Goal: Information Seeking & Learning: Learn about a topic

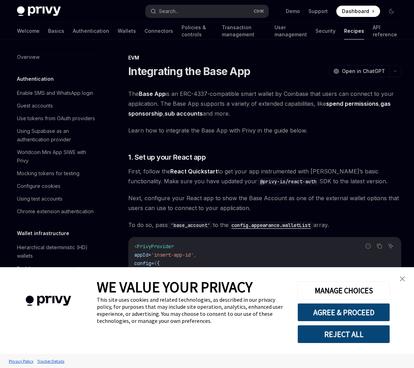
scroll to position [942, 0]
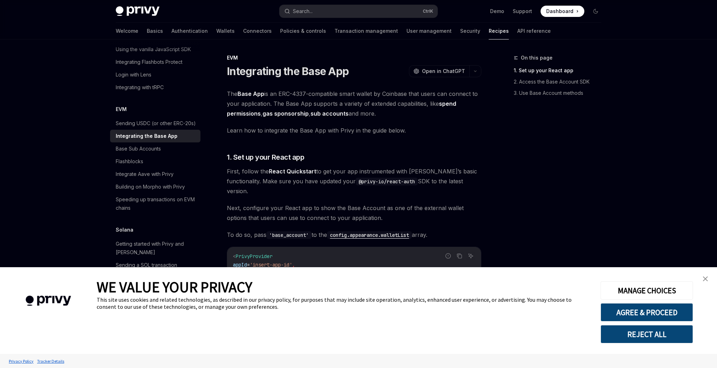
type textarea "*"
click at [413, 317] on button "AGREE & PROCEED" at bounding box center [647, 313] width 92 height 18
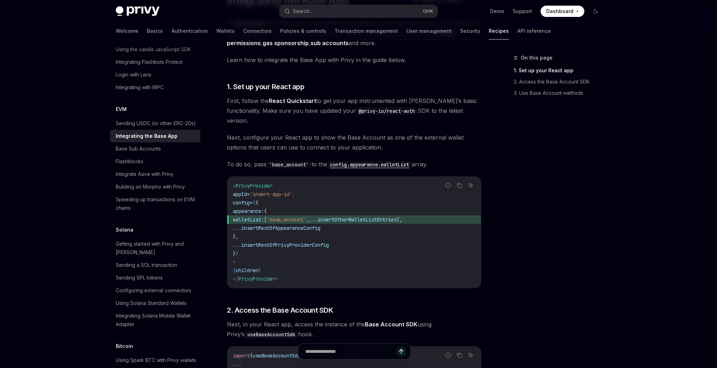
scroll to position [0, 0]
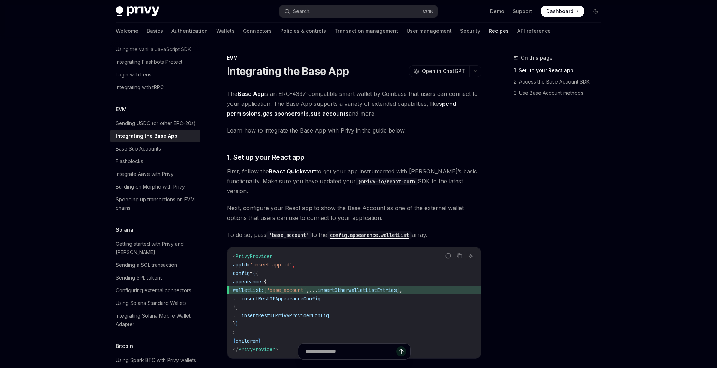
drag, startPoint x: 479, startPoint y: 260, endPoint x: 227, endPoint y: 58, distance: 323.1
click at [227, 58] on div "EVM Integrating the Base App OpenAI Open in ChatGPT OpenAI Open in ChatGPT The …" at bounding box center [288, 351] width 390 height 595
copy div "LOR Ipsumdolors ame Cons Adi ElitSE Doei te InciDID UtlaBO Etdo ma AliqUAE Adm …"
click at [345, 148] on div "The Base App is an ERC-4337-compatible smart wallet by Coinbase that users can …" at bounding box center [354, 312] width 254 height 446
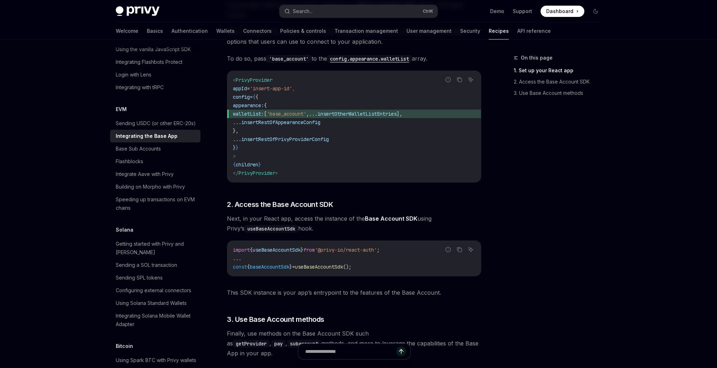
scroll to position [247, 0]
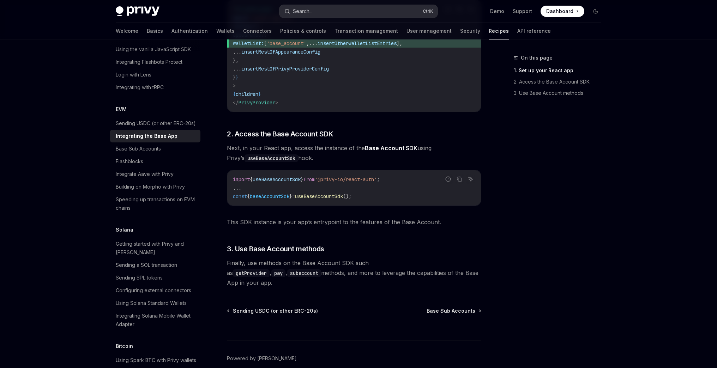
click at [337, 13] on button "Search... Ctrl K" at bounding box center [359, 11] width 158 height 13
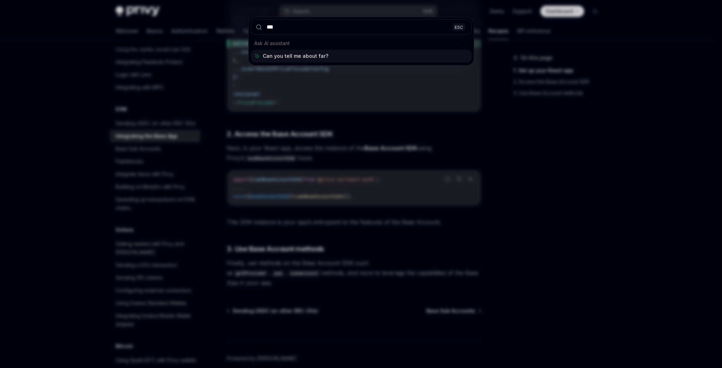
type input "****"
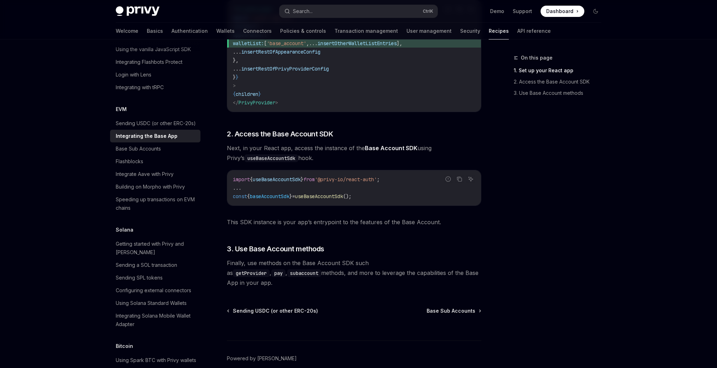
type textarea "*"
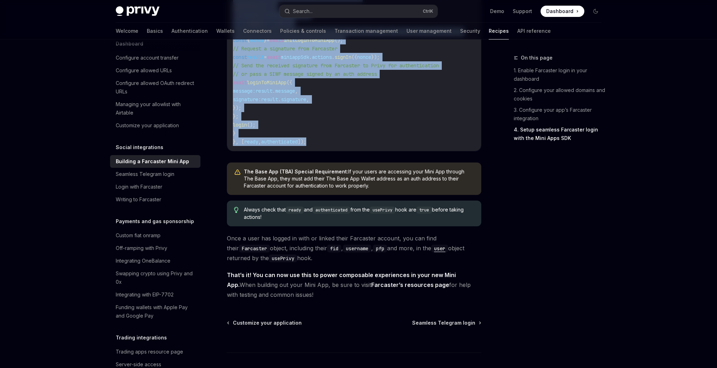
scroll to position [1059, 0]
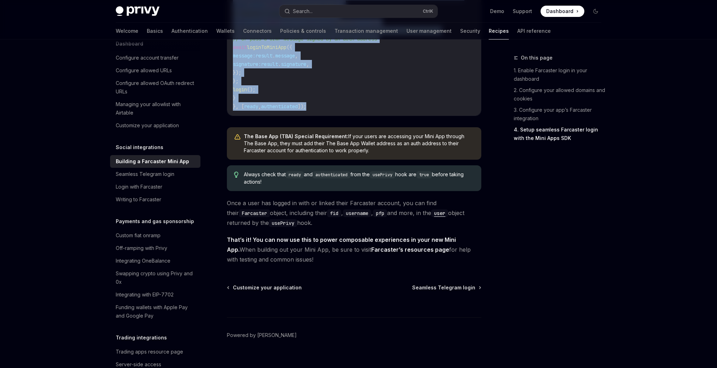
drag, startPoint x: 264, startPoint y: 76, endPoint x: 404, endPoint y: 285, distance: 251.1
copy div "**********"
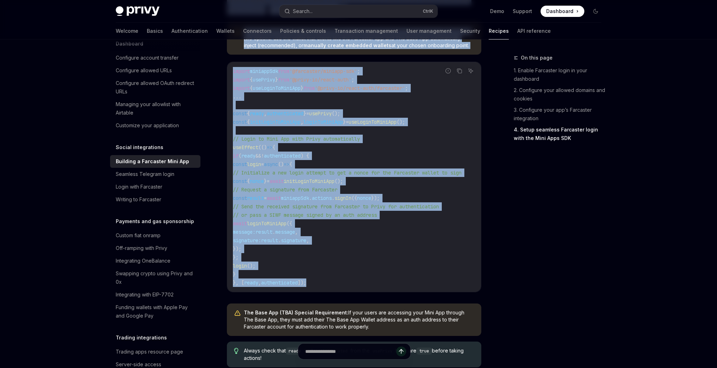
scroll to position [671, 0]
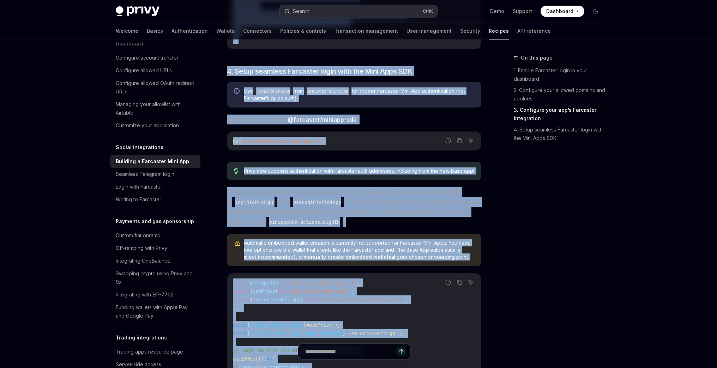
click at [340, 13] on button "Search... Ctrl K" at bounding box center [359, 11] width 158 height 13
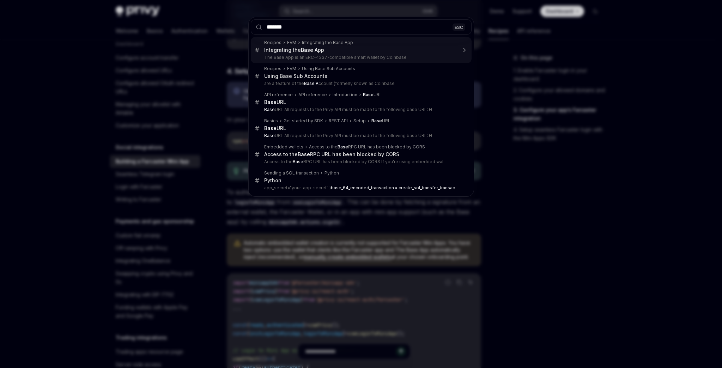
type input "********"
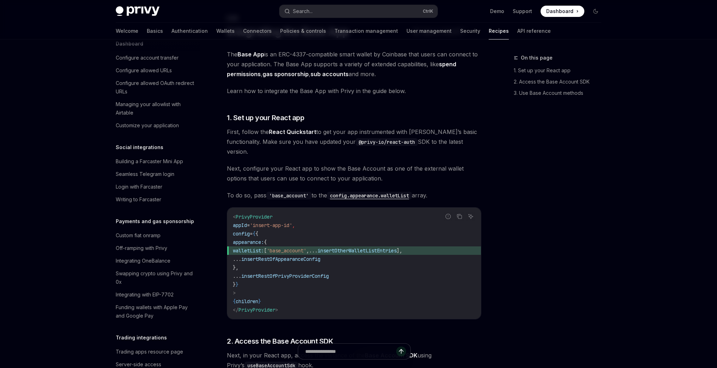
scroll to position [942, 0]
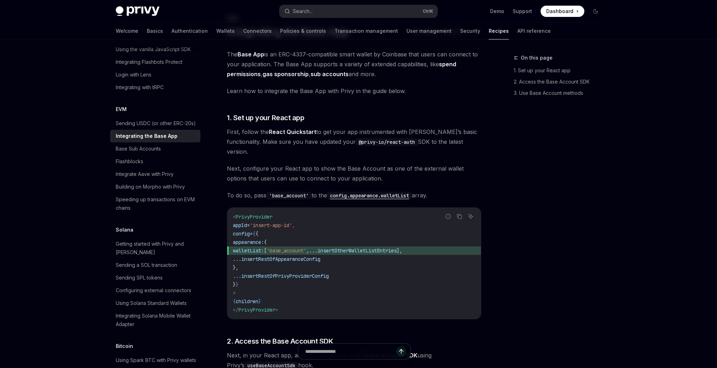
type textarea "*"
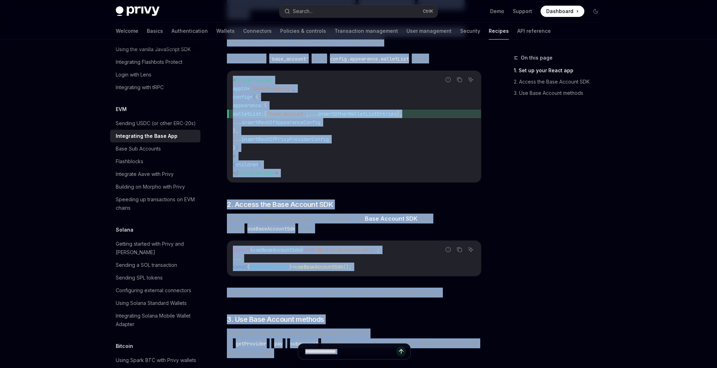
scroll to position [261, 0]
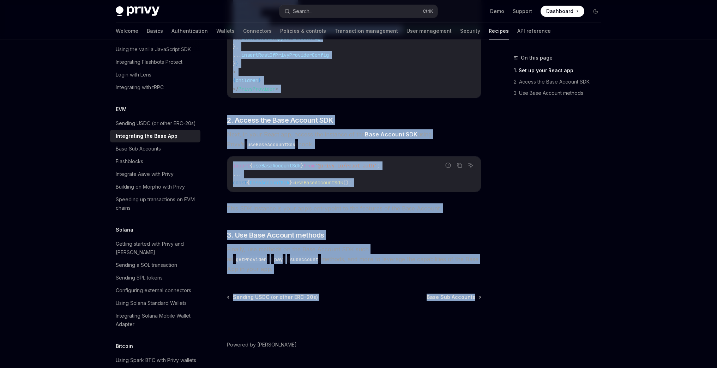
drag, startPoint x: 320, startPoint y: 120, endPoint x: 487, endPoint y: 272, distance: 226.4
click at [413, 273] on div "On this page 1. Set up your React app 2. Access the Base Account SDK 3. Use Bas…" at bounding box center [358, 84] width 497 height 610
copy div "Loremipsumd sit Amet Con AdipIS Elit se DoeiUSM TempOR Inci ut LaboREE Dol Magn…"
drag, startPoint x: 62, startPoint y: 252, endPoint x: 30, endPoint y: 347, distance: 100.3
